Goal: Book appointment/travel/reservation

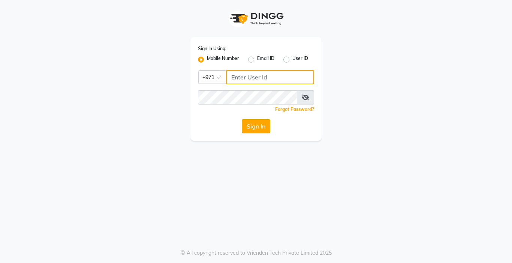
type input "567771563"
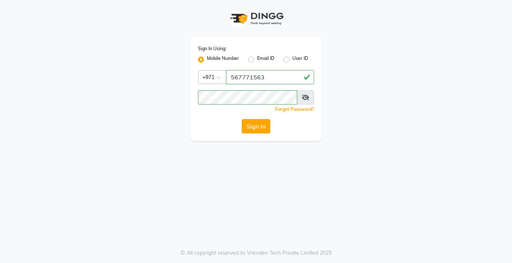
click at [245, 128] on button "Sign In" at bounding box center [256, 126] width 28 height 14
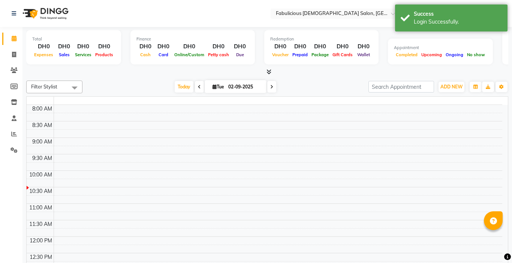
select select "en"
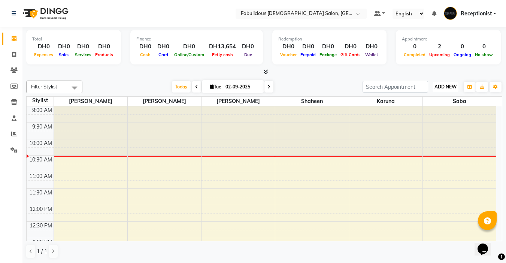
click at [435, 86] on span "ADD NEW" at bounding box center [446, 87] width 22 height 6
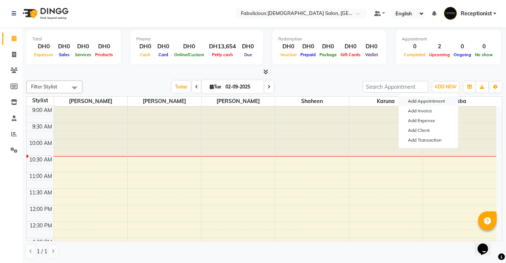
click at [411, 102] on button "Add Appointment" at bounding box center [428, 101] width 59 height 10
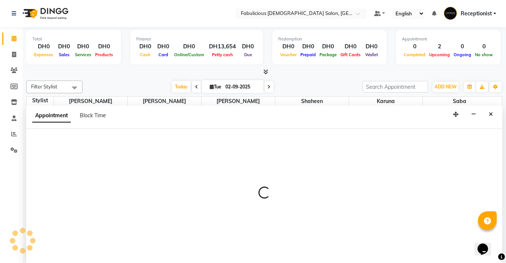
scroll to position [0, 0]
select select "tentative"
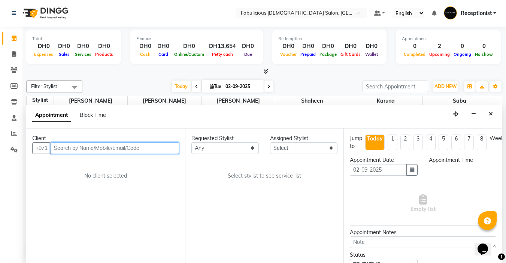
select select "600"
click at [91, 144] on input "text" at bounding box center [115, 148] width 129 height 12
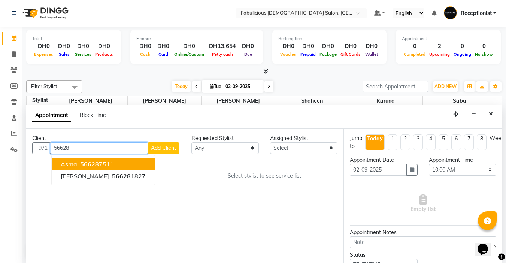
click at [66, 166] on span "Asma" at bounding box center [69, 163] width 16 height 7
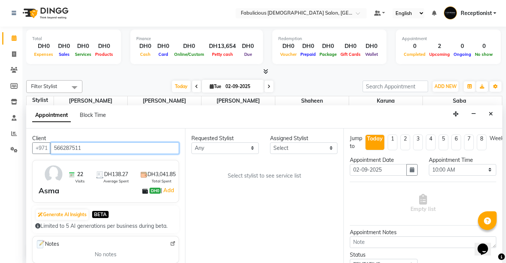
type input "566287511"
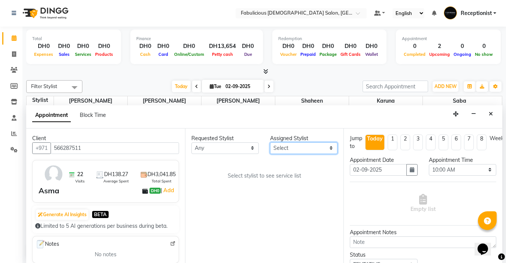
click at [302, 145] on select "Select [PERSON_NAME] [PERSON_NAME] [PERSON_NAME] [PERSON_NAME]" at bounding box center [303, 148] width 67 height 12
select select "11628"
click at [270, 142] on select "Select [PERSON_NAME] [PERSON_NAME] [PERSON_NAME] [PERSON_NAME]" at bounding box center [303, 148] width 67 height 12
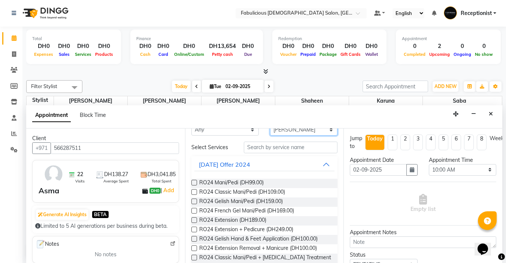
scroll to position [37, 0]
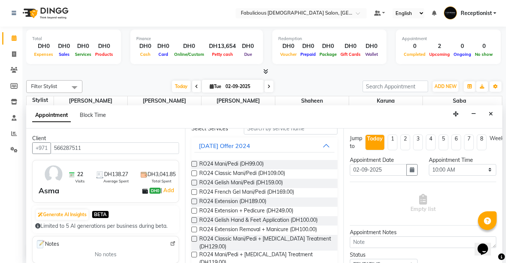
click at [194, 163] on label at bounding box center [194, 164] width 6 height 6
click at [194, 163] on input "checkbox" at bounding box center [193, 164] width 5 height 5
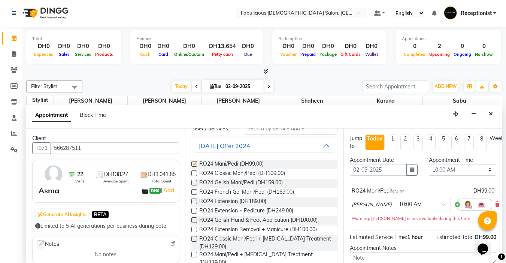
checkbox input "false"
click at [486, 173] on select "Select 10:00 AM 10:15 AM 10:30 AM 10:45 AM 11:00 AM 11:15 AM 11:30 AM 11:45 AM …" at bounding box center [462, 170] width 67 height 12
select select "660"
click at [429, 164] on select "Select 10:00 AM 10:15 AM 10:30 AM 10:45 AM 11:00 AM 11:15 AM 11:30 AM 11:45 AM …" at bounding box center [462, 170] width 67 height 12
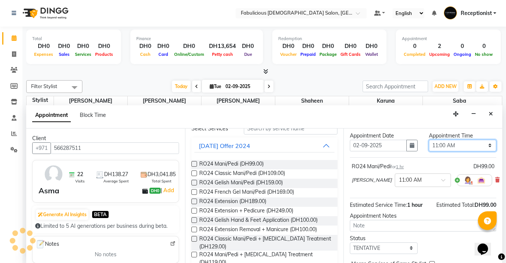
scroll to position [37, 0]
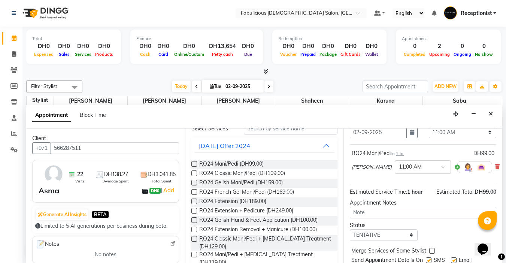
click at [434, 251] on label at bounding box center [432, 251] width 6 height 6
click at [434, 251] on input "checkbox" at bounding box center [431, 251] width 5 height 5
checkbox input "true"
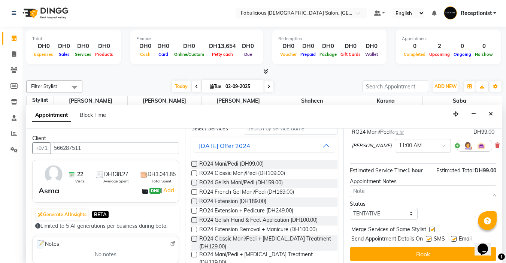
scroll to position [68, 0]
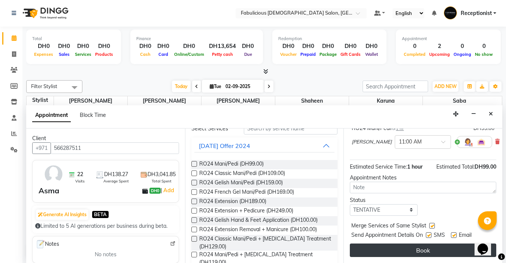
click at [433, 247] on button "Book" at bounding box center [423, 250] width 147 height 13
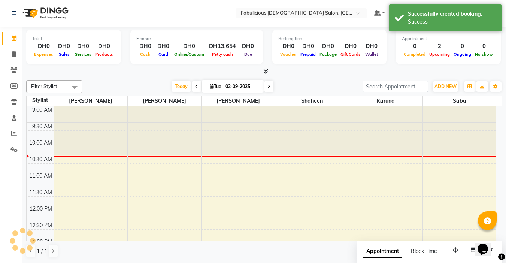
scroll to position [0, 0]
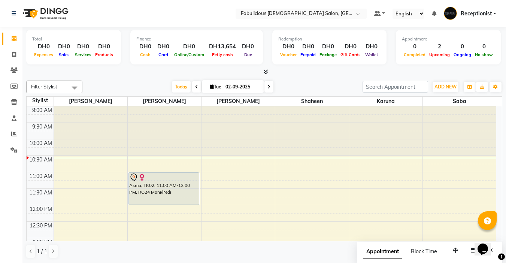
click at [195, 87] on icon at bounding box center [196, 87] width 3 height 4
type input "[DATE]"
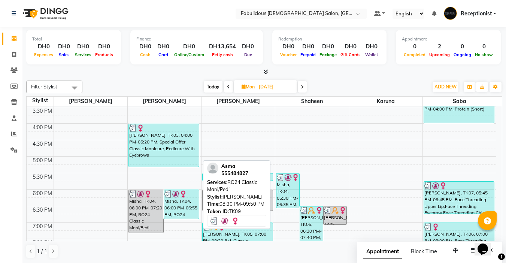
scroll to position [210, 0]
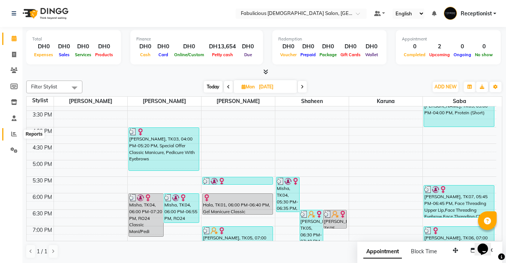
click at [12, 132] on icon at bounding box center [14, 134] width 6 height 6
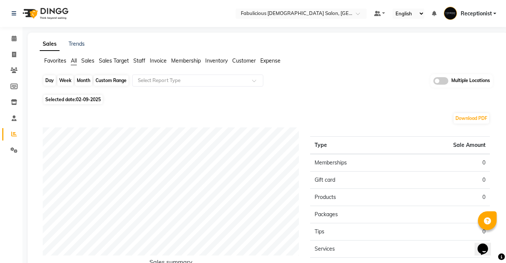
click at [50, 82] on div "Day" at bounding box center [49, 80] width 12 height 10
select select "9"
select select "2025"
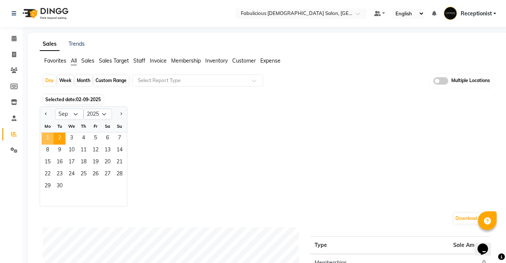
click at [47, 140] on span "1" at bounding box center [48, 139] width 12 height 12
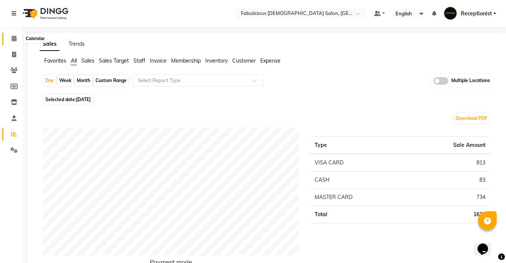
click at [12, 36] on span at bounding box center [13, 38] width 13 height 9
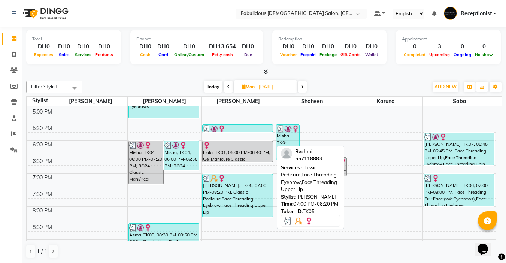
scroll to position [225, 0]
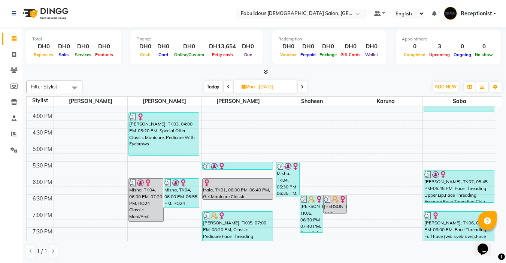
click at [303, 88] on icon at bounding box center [302, 87] width 3 height 4
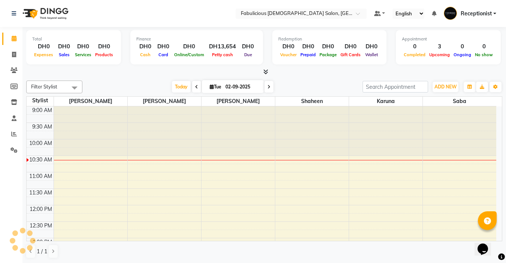
scroll to position [33, 0]
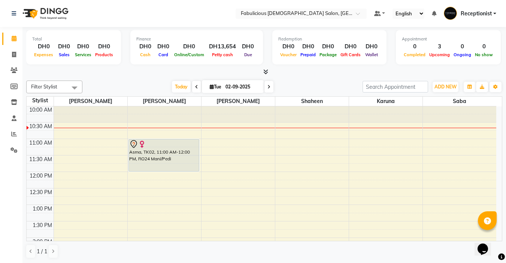
click at [195, 85] on icon at bounding box center [196, 87] width 3 height 4
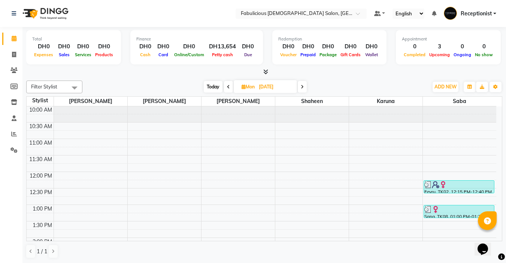
click at [227, 87] on icon at bounding box center [228, 87] width 3 height 4
type input "[DATE]"
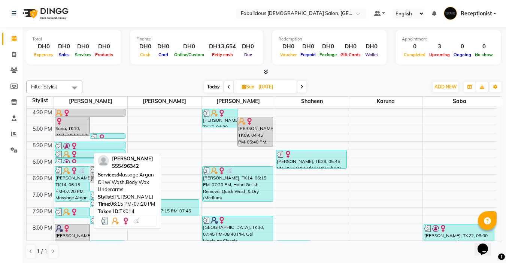
scroll to position [258, 0]
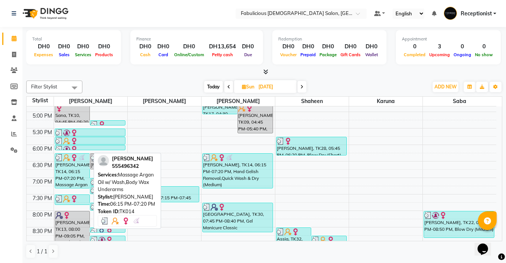
click at [81, 179] on div "[PERSON_NAME], TK14, 06:15 PM-07:20 PM, Massage Argan Oil w/ Wash,Body Wax Unde…" at bounding box center [72, 171] width 35 height 34
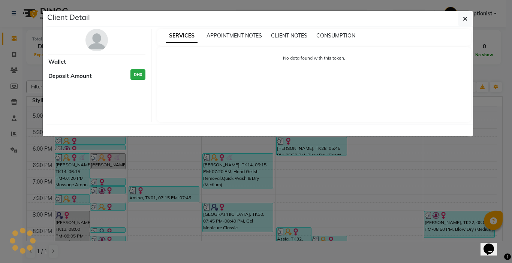
select select "3"
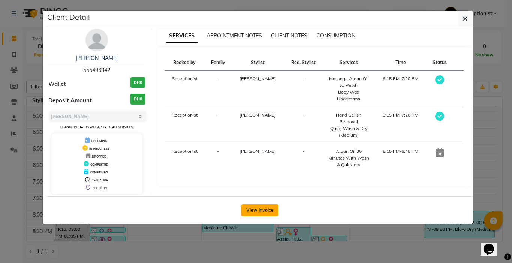
click at [264, 215] on button "View Invoice" at bounding box center [259, 210] width 37 height 12
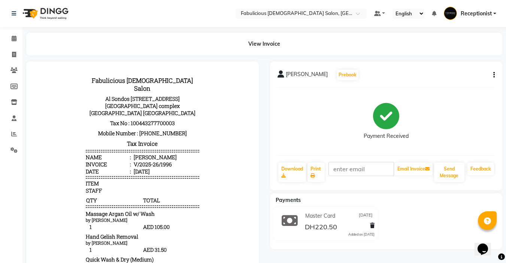
click at [494, 75] on icon "button" at bounding box center [493, 75] width 1 height 0
click at [454, 71] on div "Split Service Amount" at bounding box center [456, 70] width 51 height 9
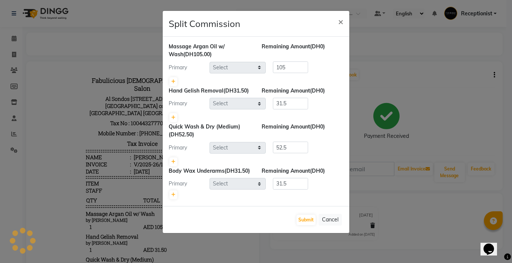
select select "11627"
select select "11630"
select select "11627"
click at [340, 21] on span "×" at bounding box center [340, 21] width 5 height 11
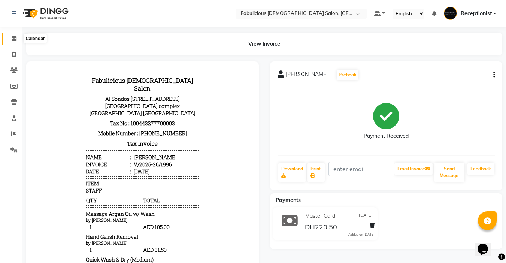
click at [13, 39] on icon at bounding box center [14, 39] width 5 height 6
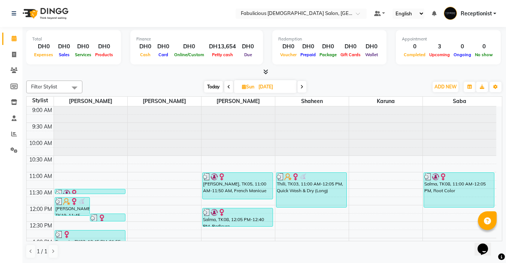
click at [304, 88] on icon at bounding box center [302, 87] width 3 height 4
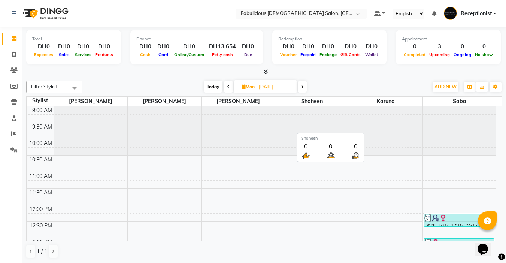
scroll to position [33, 0]
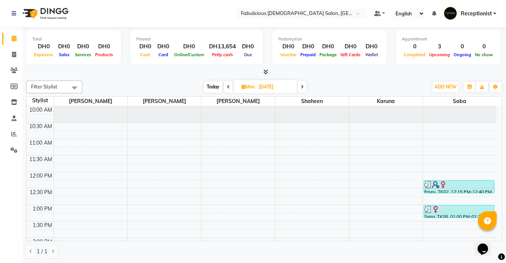
click at [302, 88] on icon at bounding box center [302, 87] width 3 height 4
type input "02-09-2025"
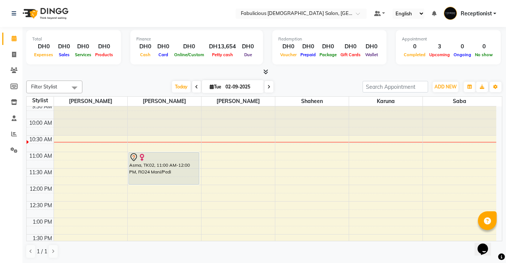
scroll to position [37, 0]
